Goal: Task Accomplishment & Management: Manage account settings

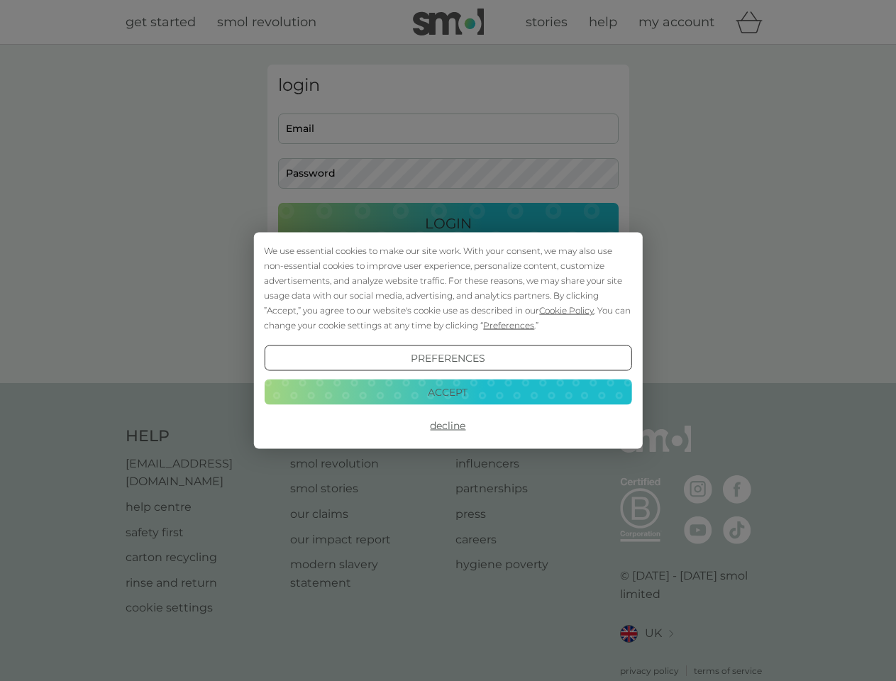
click at [567, 310] on span "Cookie Policy" at bounding box center [566, 310] width 55 height 11
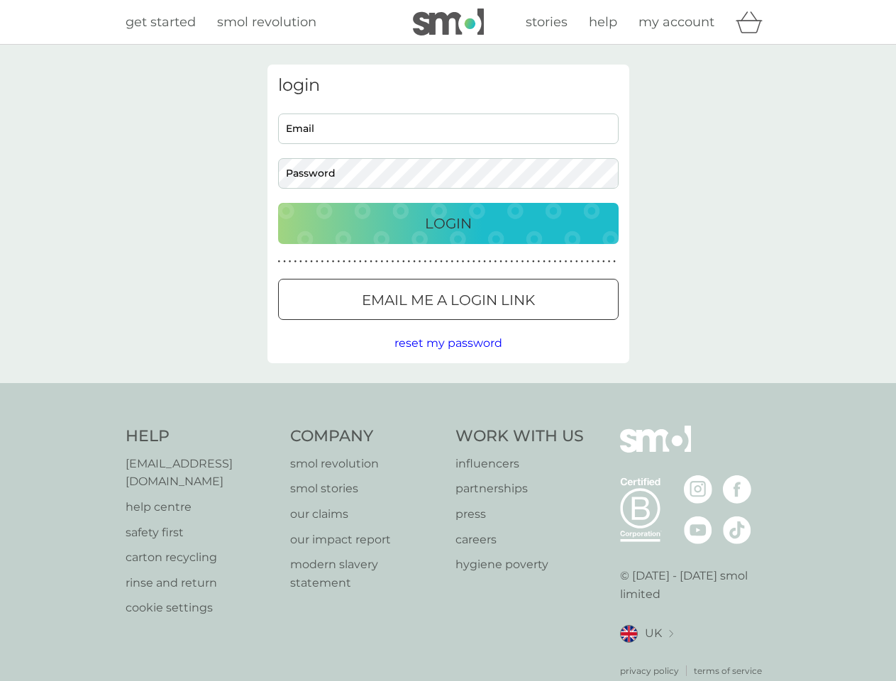
click at [507, 325] on div "login Email Password Login ● ● ● ● ● ● ● ● ● ● ● ● ● ● ● ● ● ● ● ● ● ● ● ● ● ● …" at bounding box center [449, 214] width 362 height 299
click at [448, 358] on div "login Email Password Login ● ● ● ● ● ● ● ● ● ● ● ● ● ● ● ● ● ● ● ● ● ● ● ● ● ● …" at bounding box center [449, 214] width 362 height 299
click at [448, 426] on div "Help [EMAIL_ADDRESS][DOMAIN_NAME] help centre safety first carton recycling rin…" at bounding box center [449, 552] width 646 height 252
click at [448, 392] on div "Help [EMAIL_ADDRESS][DOMAIN_NAME] help centre safety first carton recycling rin…" at bounding box center [448, 551] width 896 height 337
